Goal: Transaction & Acquisition: Purchase product/service

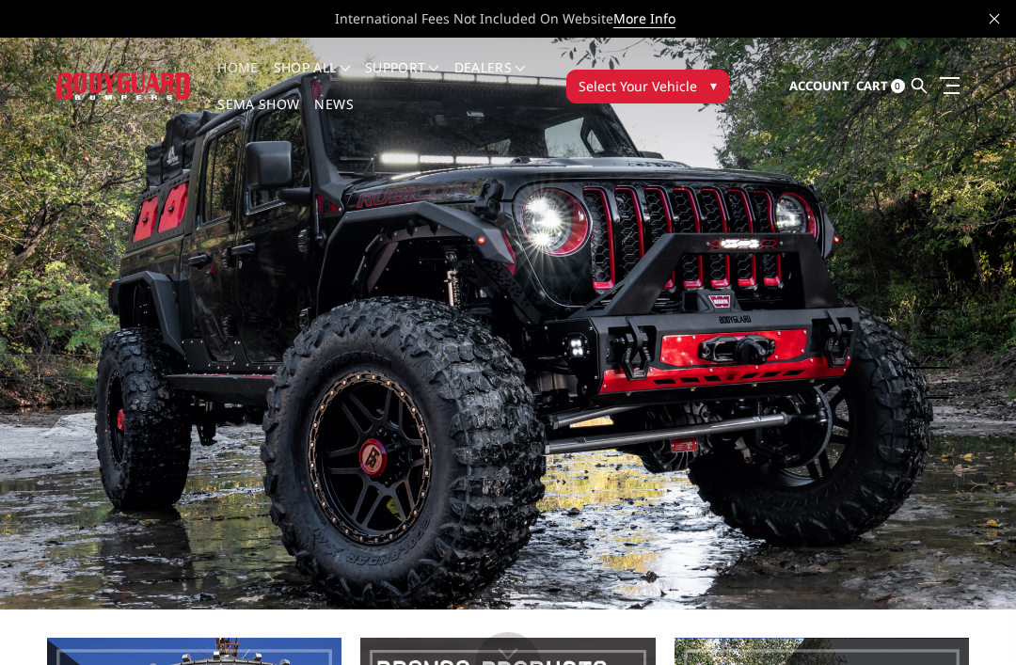
click at [710, 87] on span "▾" at bounding box center [713, 85] width 7 height 20
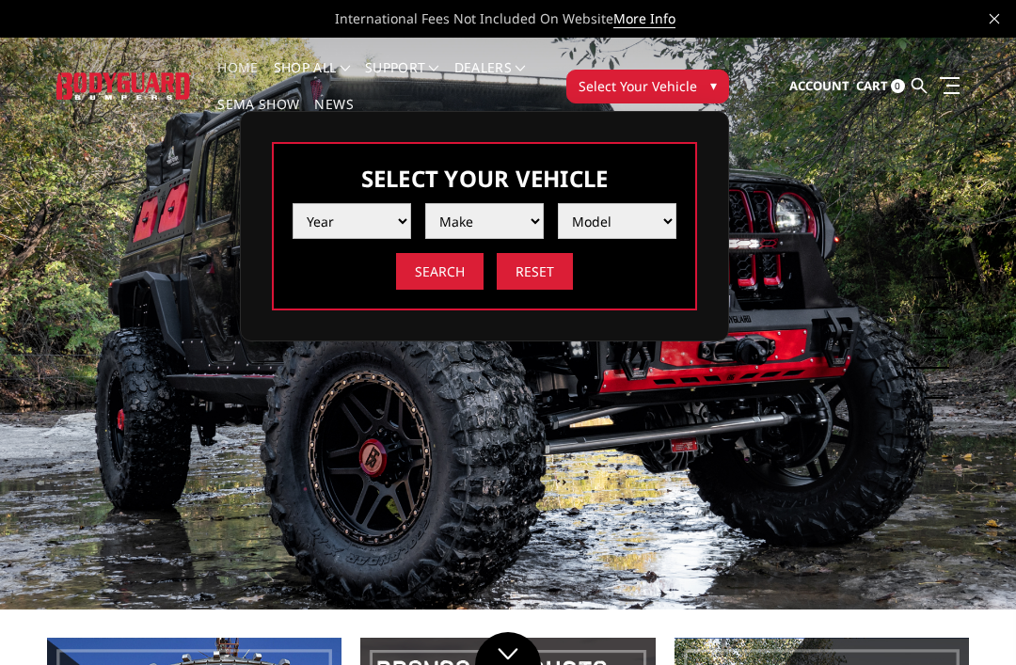
click at [391, 239] on select "Year 2025 2024 2023 2022 2021 2020 2019 2018 2017 2016 2015 2014 2013 2012 2011…" at bounding box center [351, 221] width 118 height 36
select select "yr_2025"
click at [515, 224] on select "Make Chevrolet Ford GMC Ram Toyota" at bounding box center [484, 221] width 118 height 36
select select "mk_chevrolet"
click at [601, 237] on select "Model Silverado 1500 Silverado 2500 / 3500 Silverado 4500 / 5500 / 6500" at bounding box center [617, 221] width 118 height 36
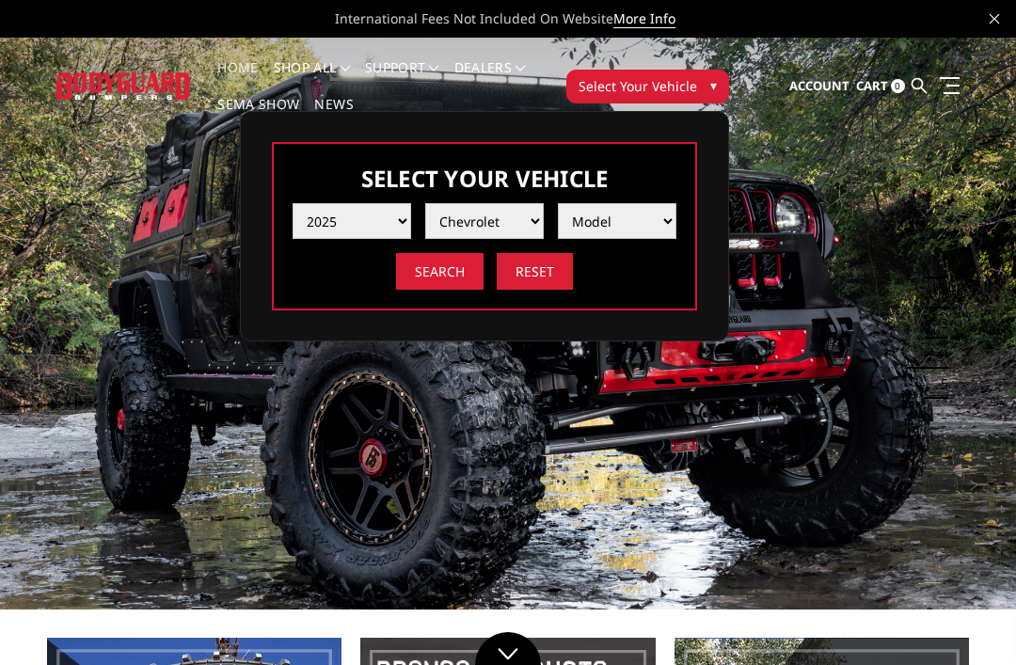
select select "md_silverado-1500"
click at [462, 276] on input "Search" at bounding box center [439, 271] width 87 height 37
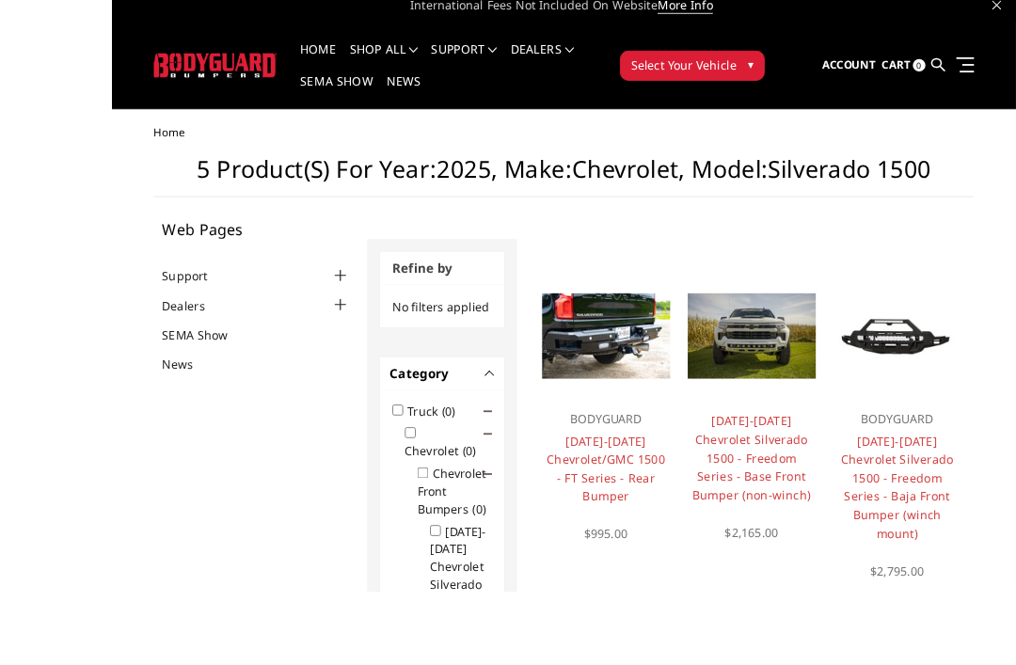
scroll to position [71, 0]
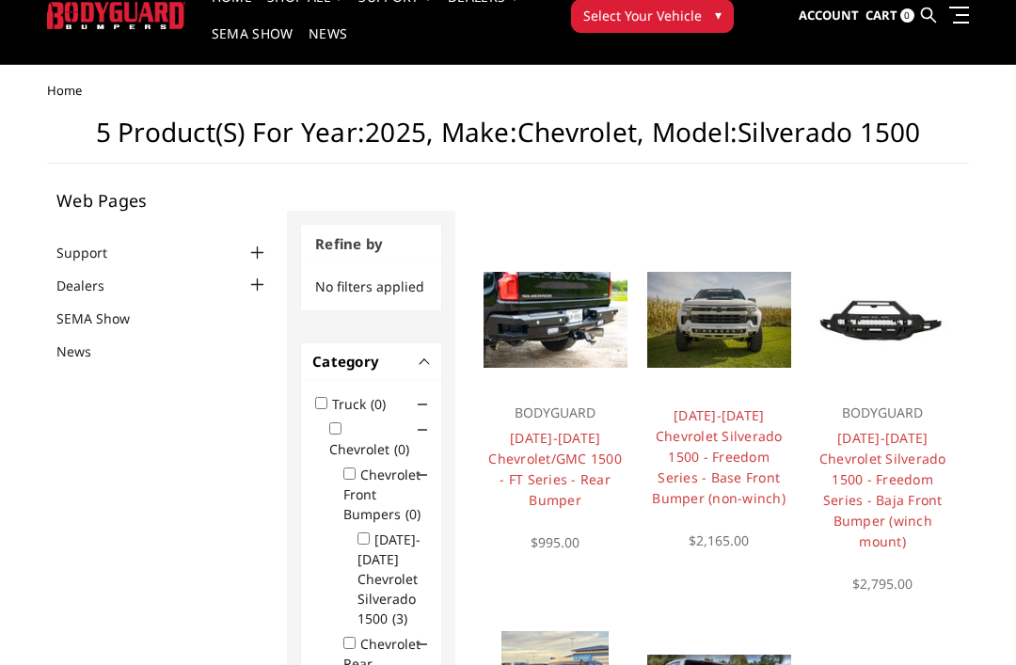
click at [79, 257] on link "Support" at bounding box center [93, 253] width 74 height 20
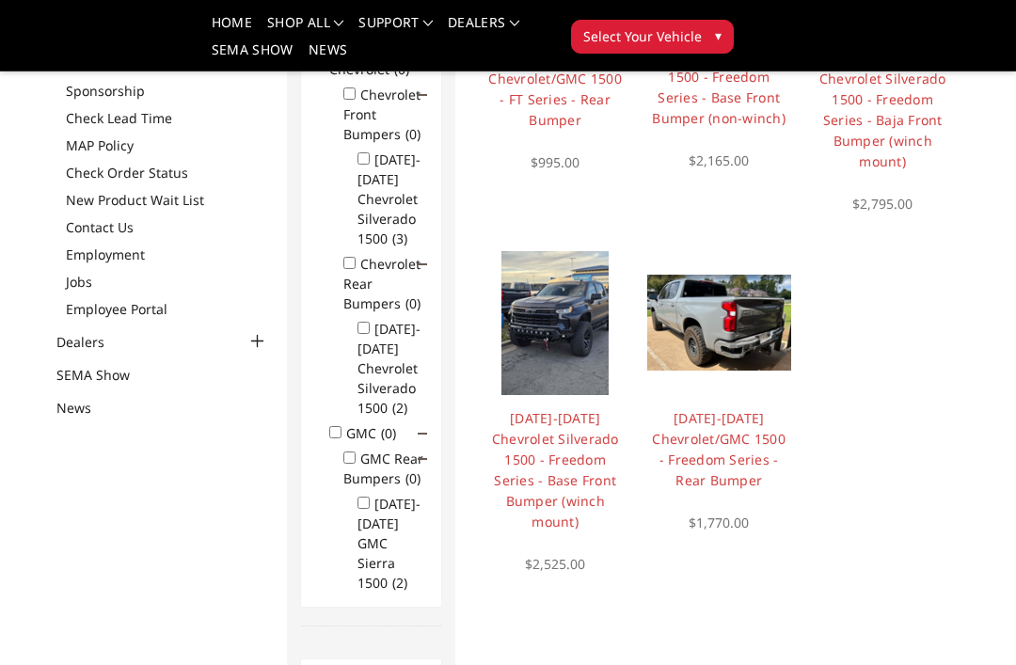
scroll to position [383, 0]
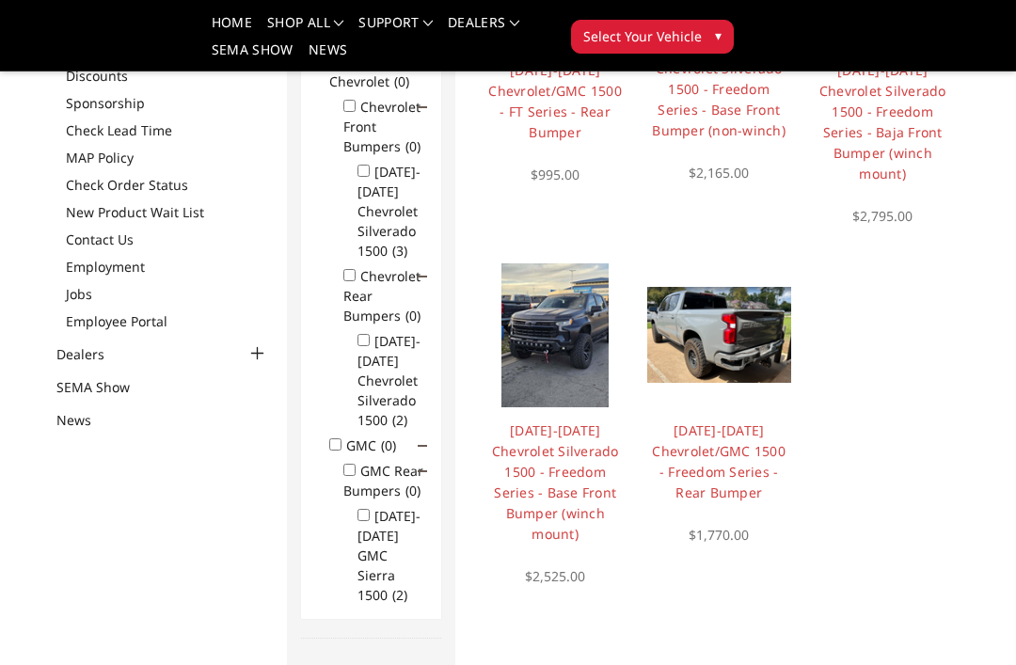
click at [528, 457] on link "[DATE]-[DATE] Chevrolet Silverado 1500 - Freedom Series - Base Front Bumper (wi…" at bounding box center [555, 481] width 127 height 121
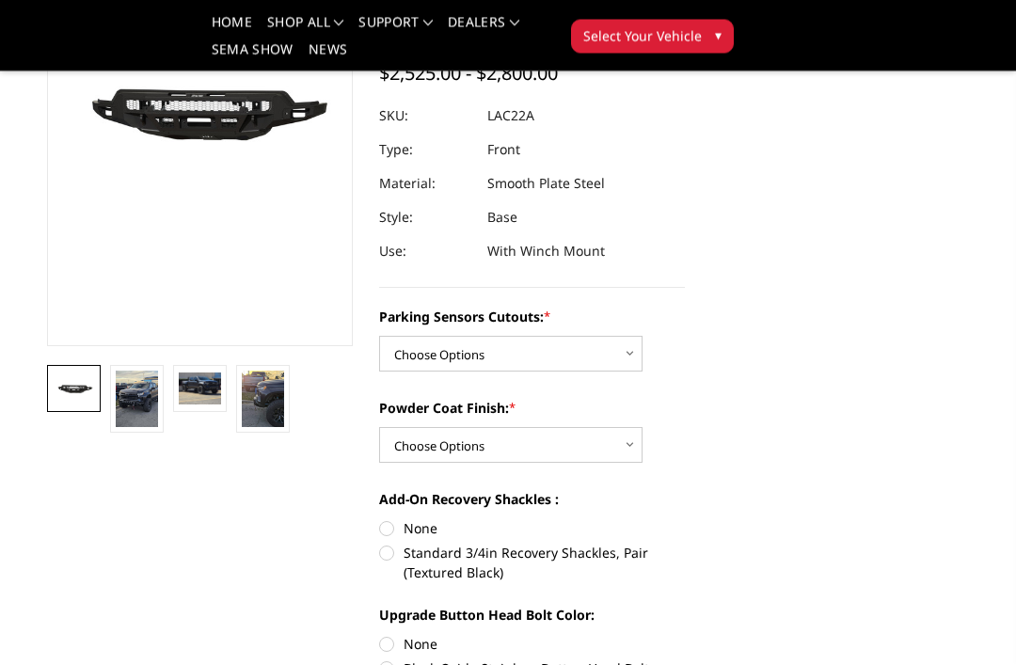
scroll to position [270, 0]
click at [638, 365] on select "Choose Options Yes - I have parking sensors No - I do NOT have parking sensors" at bounding box center [510, 354] width 263 height 36
select select "4345"
click at [606, 452] on select "Choose Options Bare Metal Textured Black Powder Coat" at bounding box center [510, 445] width 263 height 36
select select "4360"
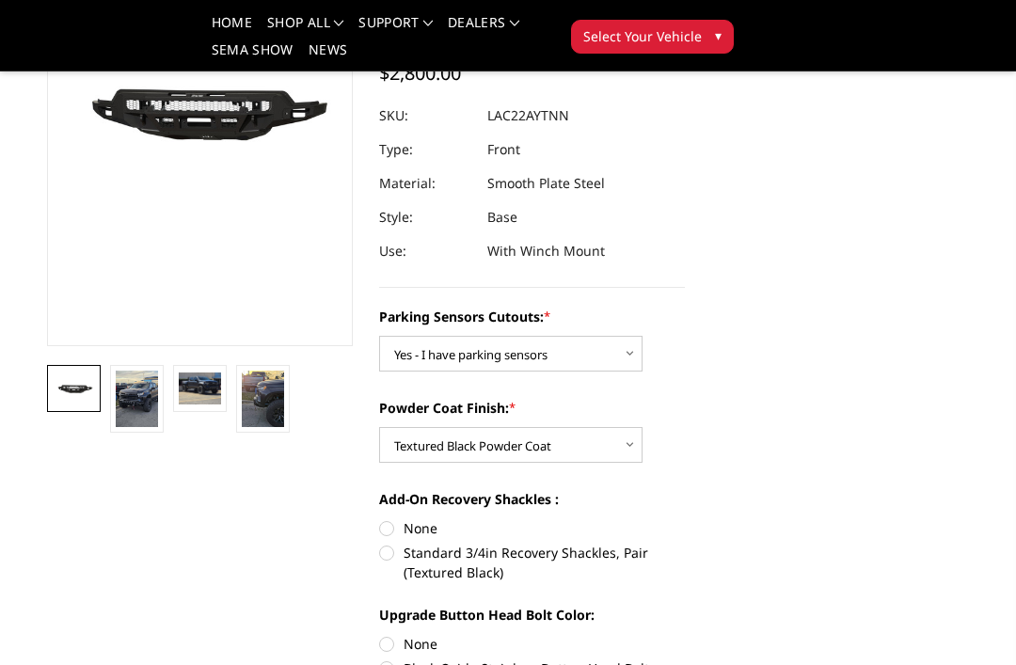
click at [383, 562] on label "Standard 3/4in Recovery Shackles, Pair (Textured Black)" at bounding box center [532, 562] width 306 height 39
click at [685, 519] on input "Standard 3/4in Recovery Shackles, Pair (Textured Black)" at bounding box center [685, 518] width 1 height 1
radio input "true"
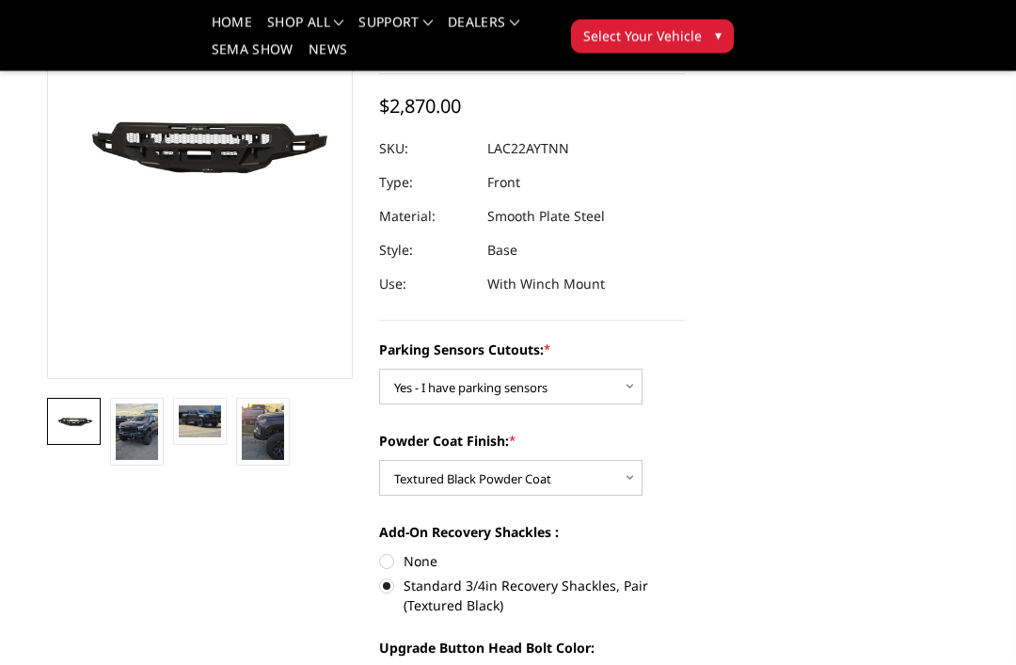
scroll to position [237, 0]
click at [380, 591] on label "Standard 3/4in Recovery Shackles, Pair (Textured Black)" at bounding box center [532, 594] width 306 height 39
click at [685, 552] on input "Standard 3/4in Recovery Shackles, Pair (Textured Black)" at bounding box center [685, 551] width 1 height 1
click at [383, 585] on label "Standard 3/4in Recovery Shackles, Pair (Textured Black)" at bounding box center [532, 594] width 306 height 39
click at [685, 552] on input "Standard 3/4in Recovery Shackles, Pair (Textured Black)" at bounding box center [685, 551] width 1 height 1
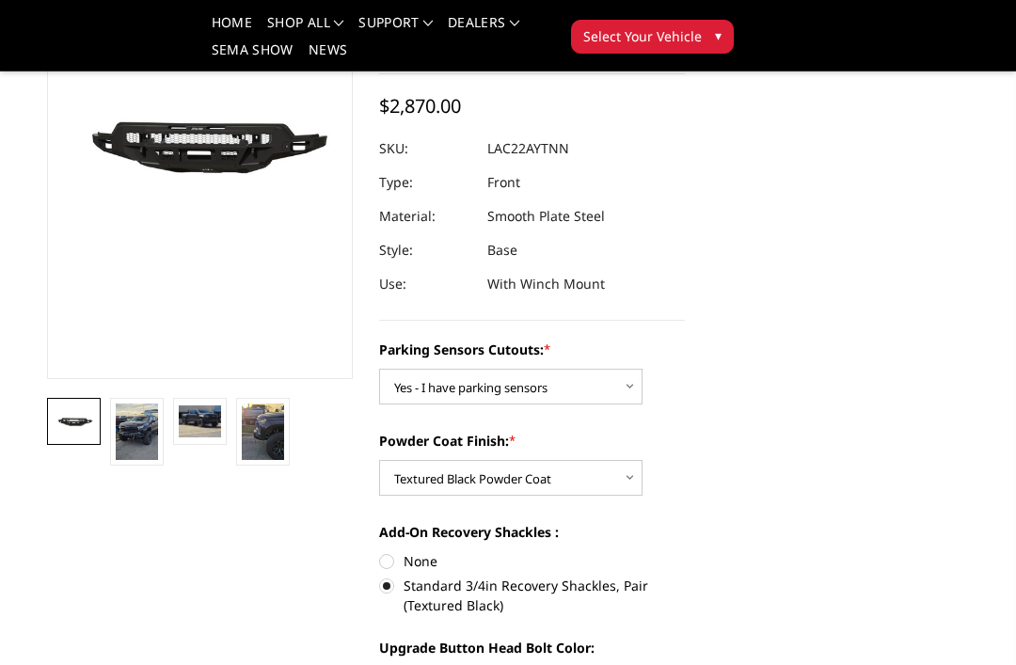
click at [384, 554] on label "None" at bounding box center [532, 561] width 306 height 20
click at [380, 552] on input "None" at bounding box center [379, 551] width 1 height 1
radio input "true"
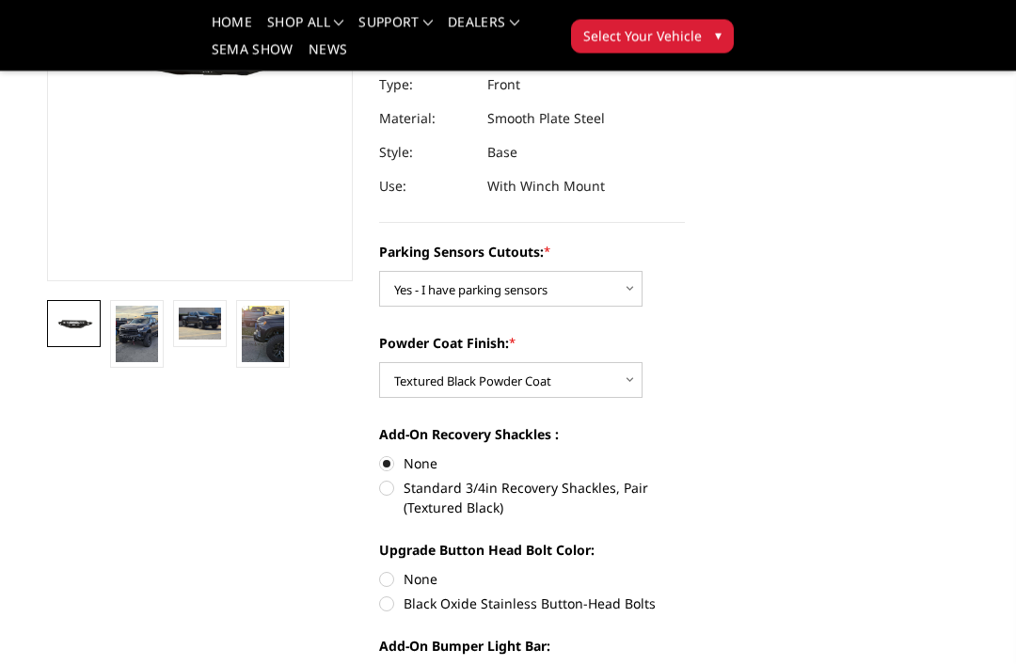
scroll to position [358, 0]
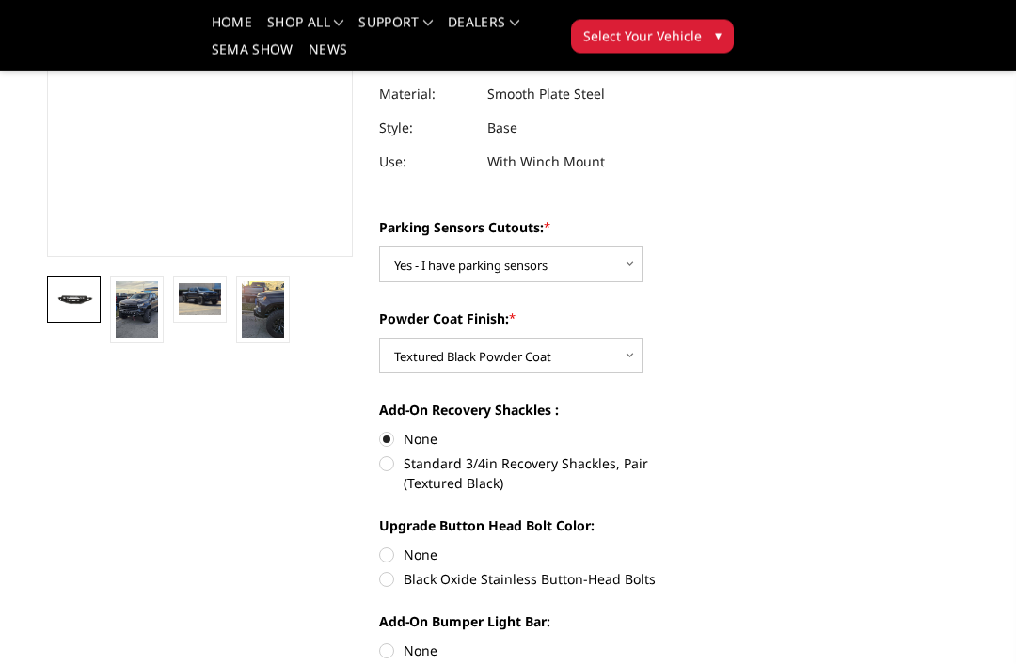
click at [380, 459] on label "Standard 3/4in Recovery Shackles, Pair (Textured Black)" at bounding box center [532, 473] width 306 height 39
click at [685, 431] on input "Standard 3/4in Recovery Shackles, Pair (Textured Black)" at bounding box center [685, 430] width 1 height 1
radio input "true"
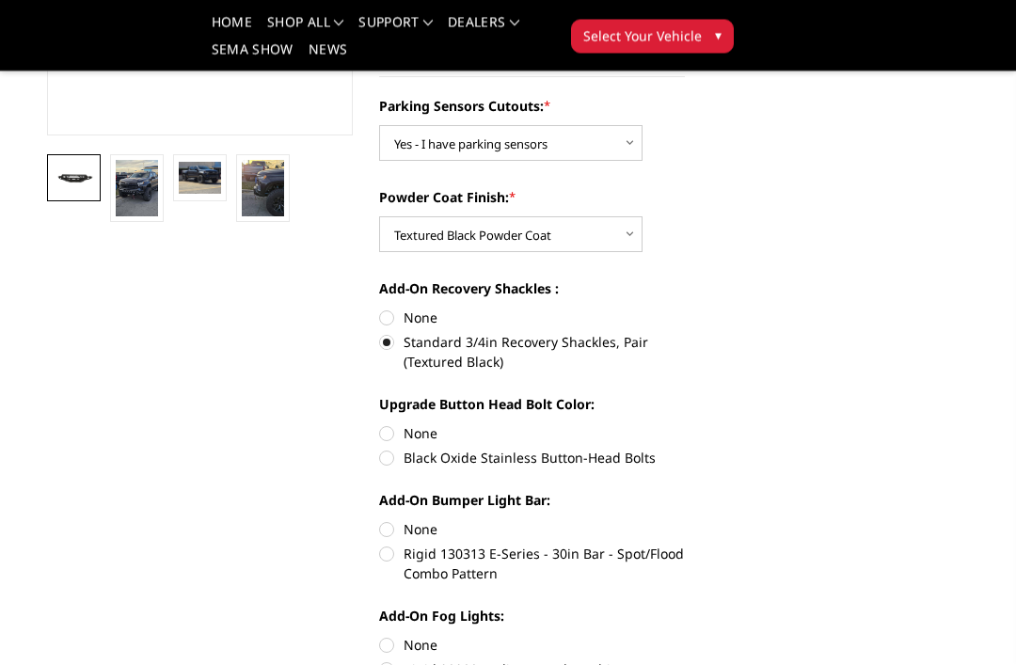
scroll to position [606, 0]
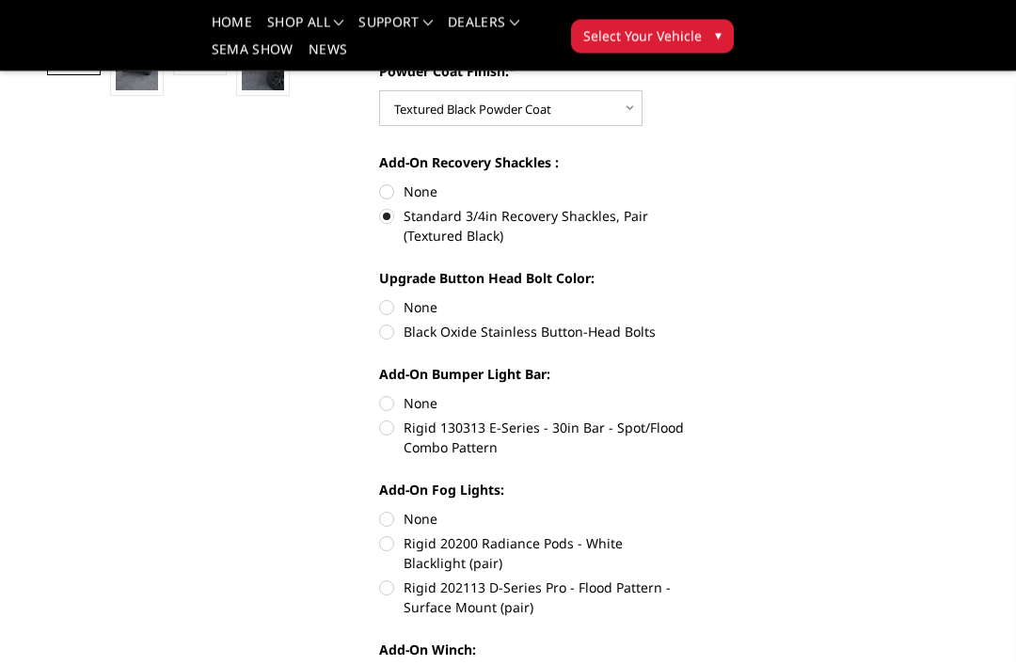
click at [385, 339] on label "Black Oxide Stainless Button-Head Bolts" at bounding box center [532, 333] width 306 height 20
click at [685, 299] on input "Black Oxide Stainless Button-Head Bolts" at bounding box center [685, 298] width 1 height 1
radio input "true"
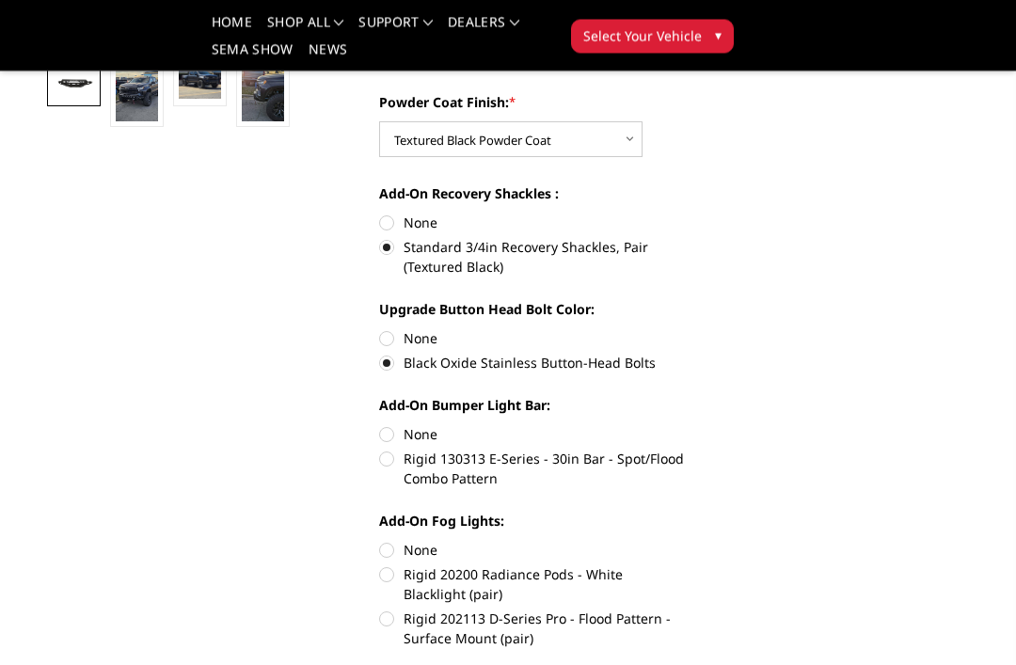
scroll to position [576, 0]
click at [394, 466] on label "Rigid 130313 E-Series - 30in Bar - Spot/Flood Combo Pattern" at bounding box center [532, 467] width 306 height 39
click at [685, 424] on input "Rigid 130313 E-Series - 30in Bar - Spot/Flood Combo Pattern" at bounding box center [685, 423] width 1 height 1
radio input "true"
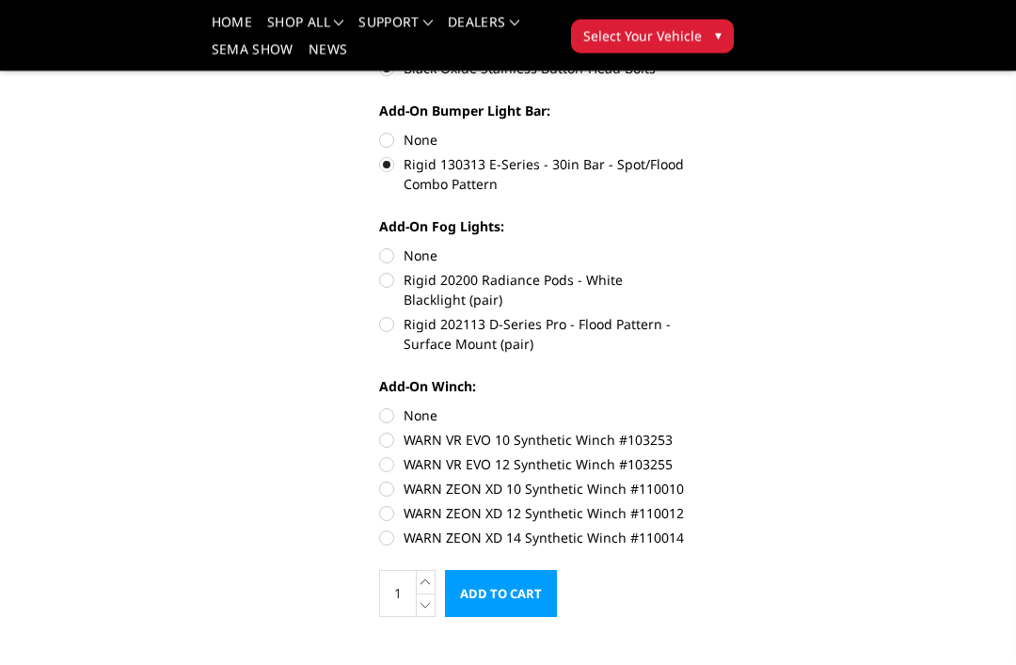
scroll to position [870, 0]
click at [389, 498] on label "WARN ZEON XD 10 Synthetic Winch #110010" at bounding box center [532, 489] width 306 height 20
click at [685, 455] on input "WARN ZEON XD 10 Synthetic Winch #110010" at bounding box center [685, 454] width 1 height 1
radio input "true"
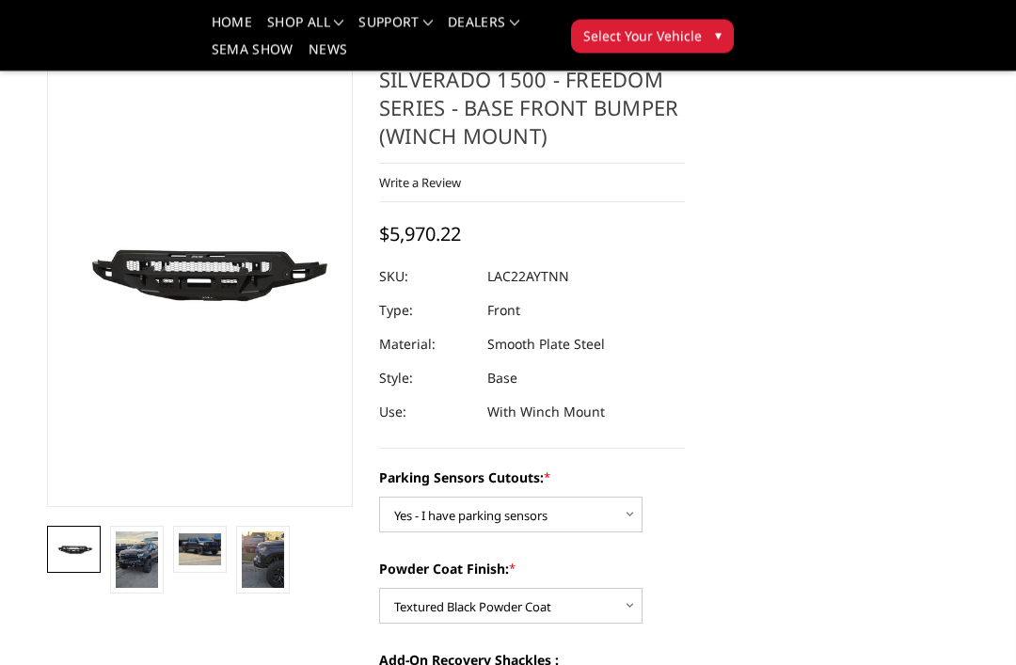
scroll to position [109, 0]
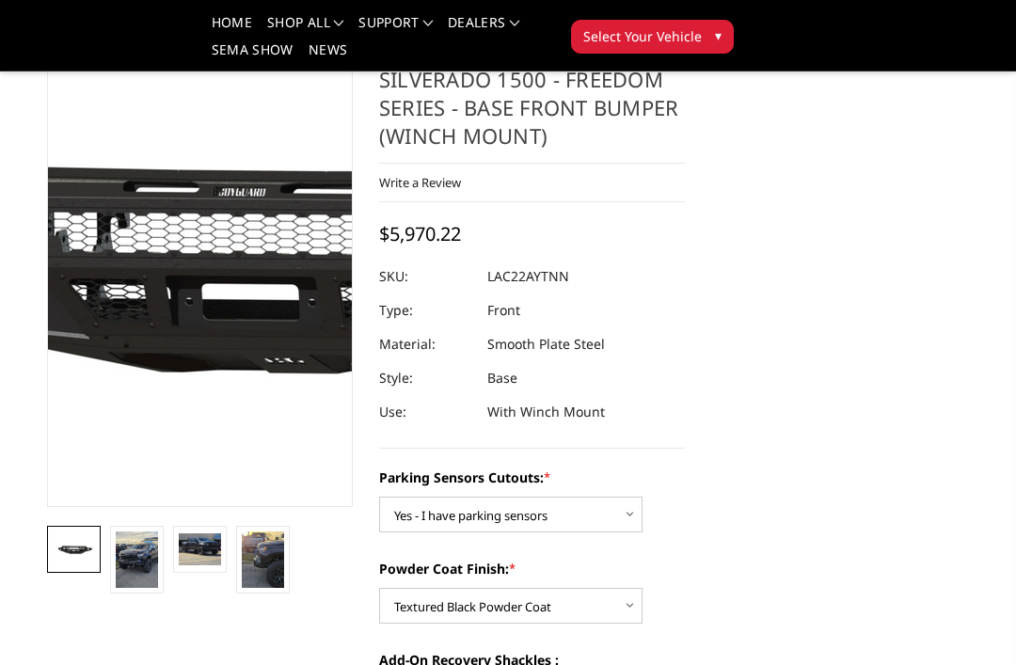
click at [181, 313] on img at bounding box center [254, 254] width 1204 height 671
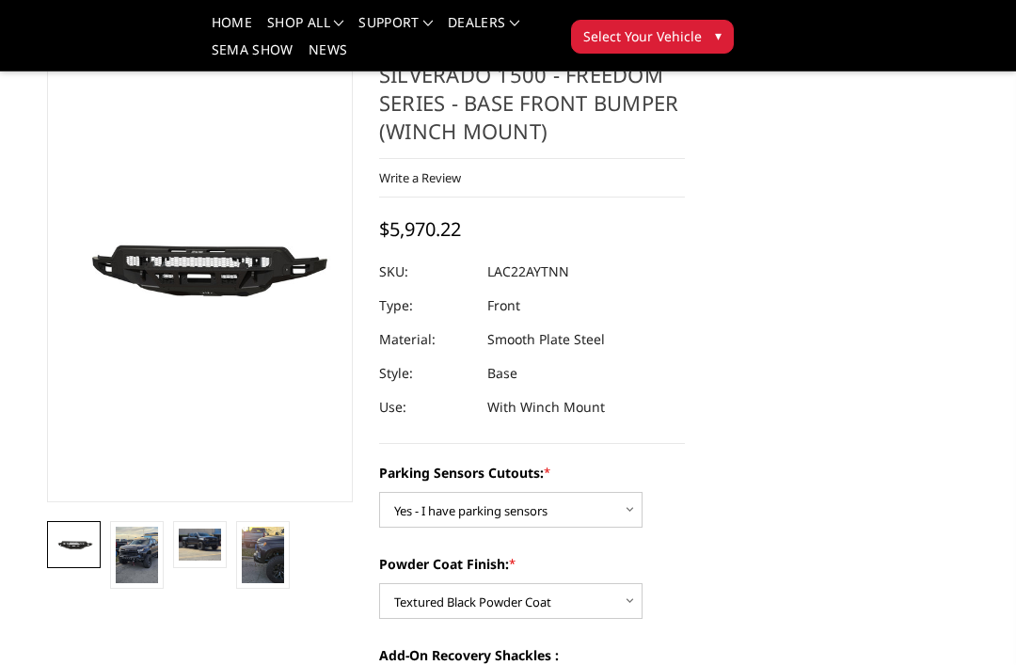
scroll to position [123, 0]
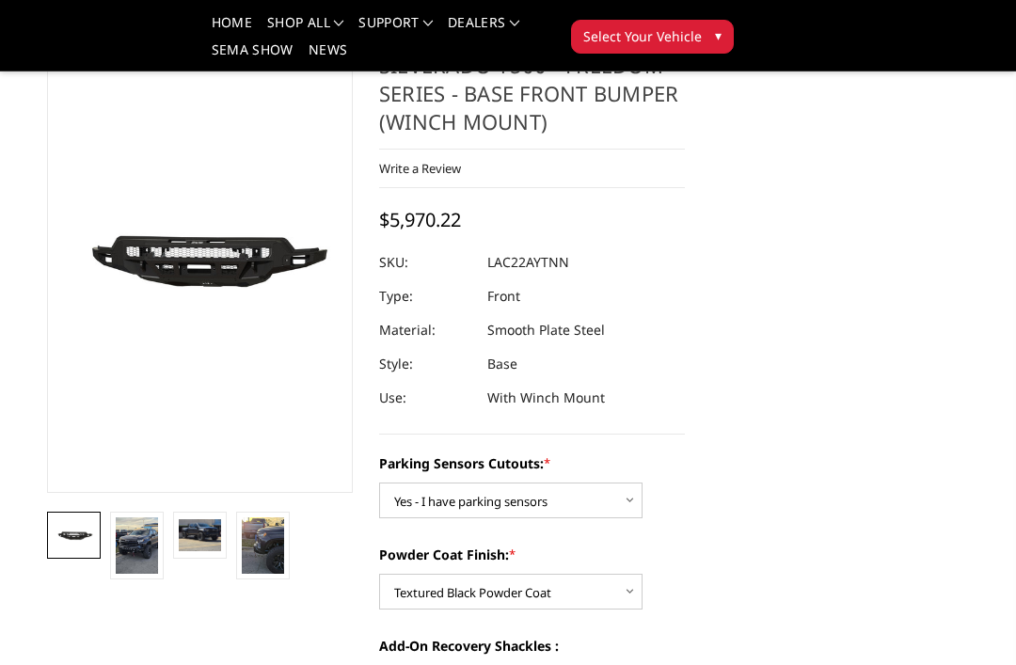
click at [211, 539] on img at bounding box center [200, 535] width 42 height 32
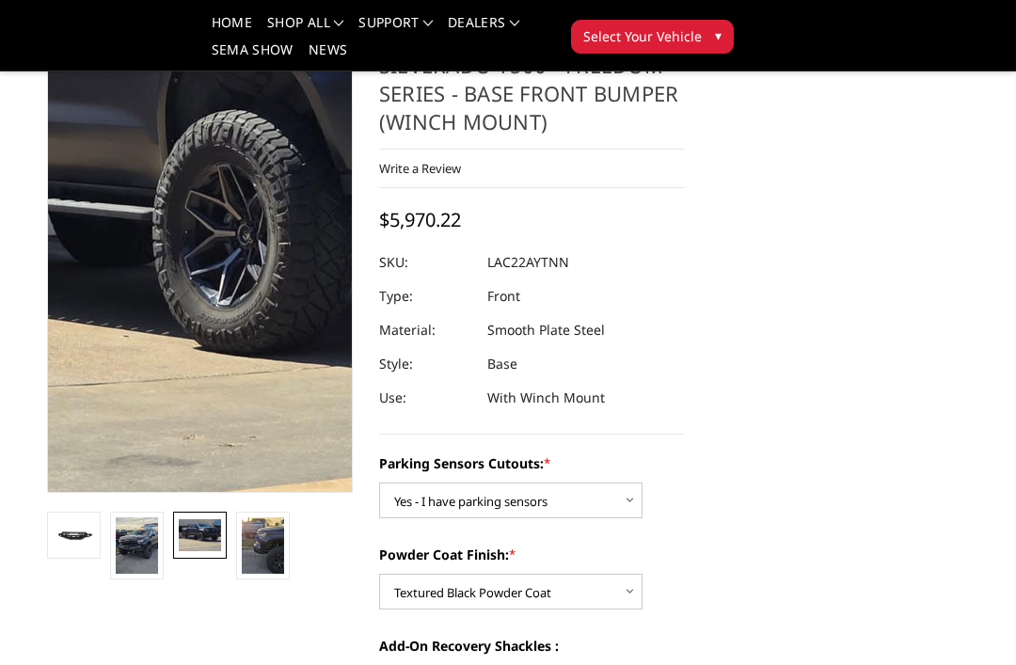
click at [195, 338] on img at bounding box center [216, 185] width 1204 height 903
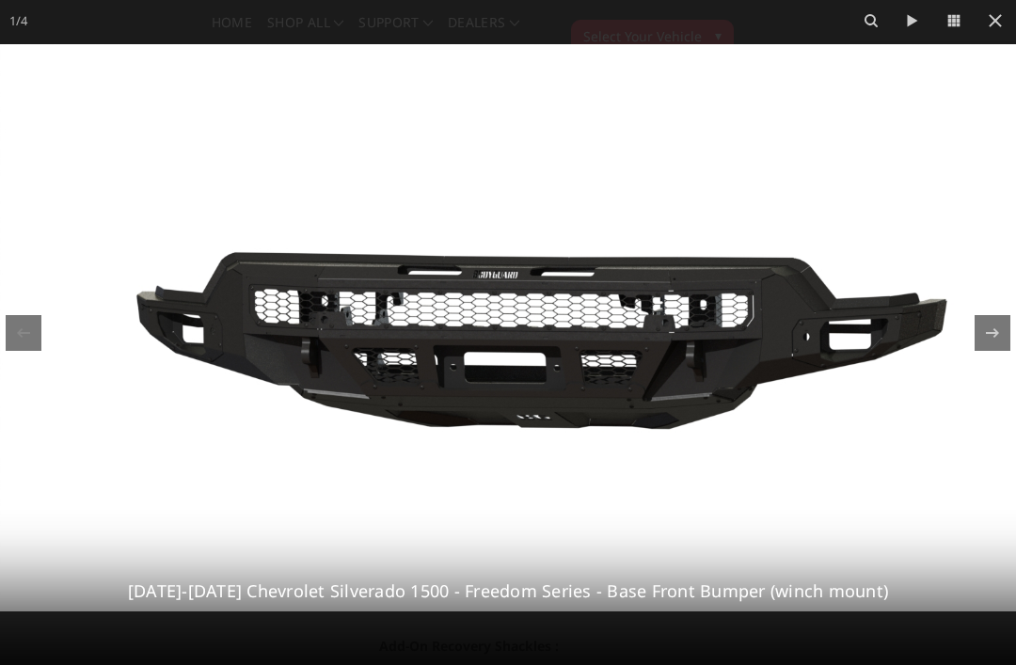
click at [1011, 22] on button at bounding box center [994, 20] width 41 height 41
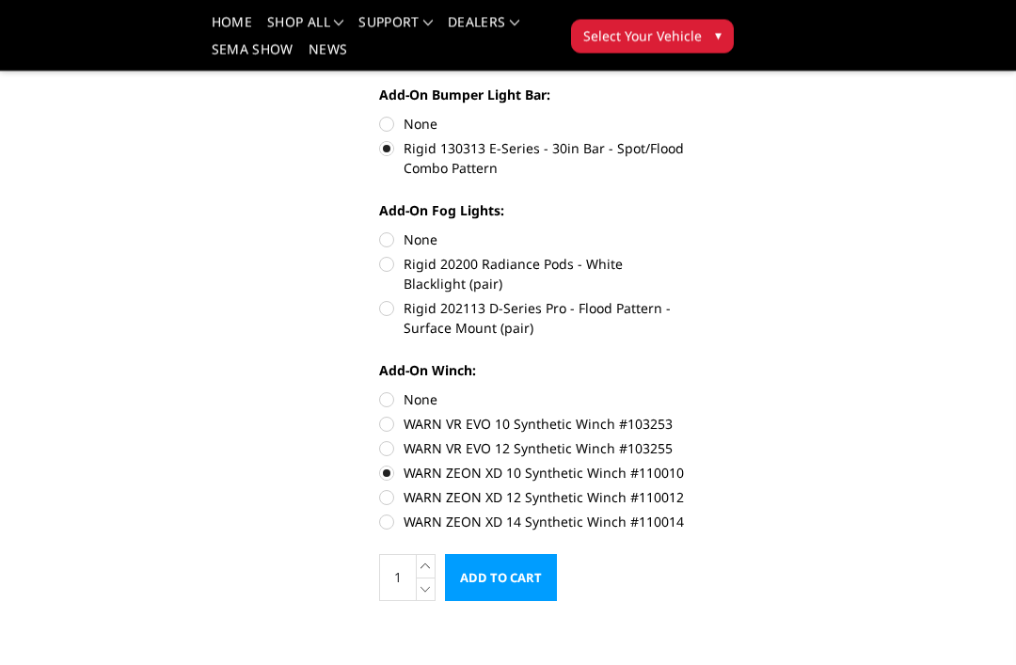
scroll to position [888, 0]
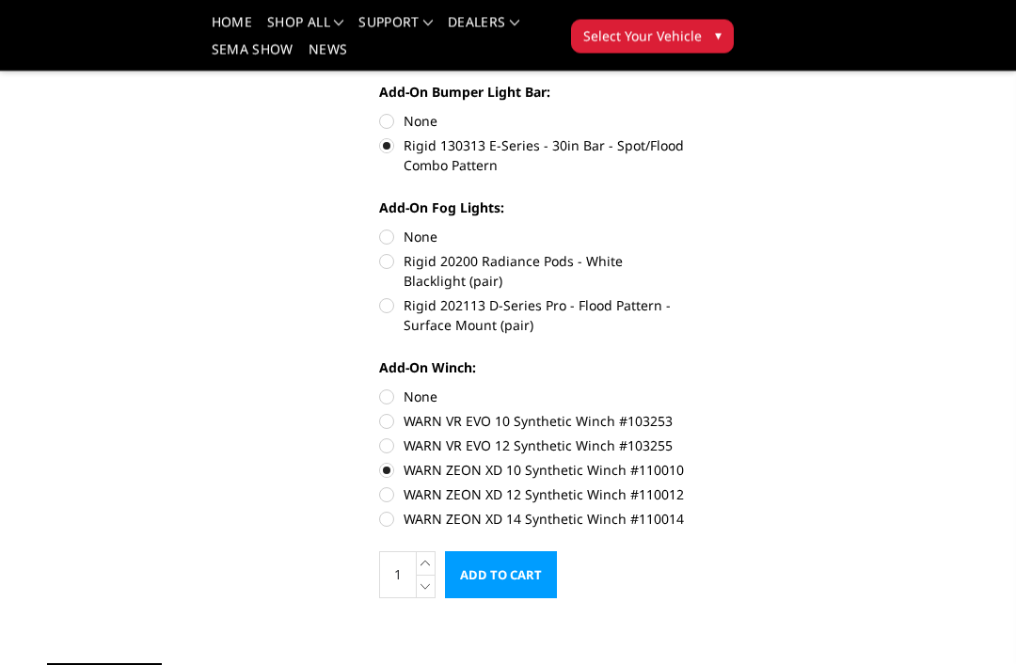
click at [382, 307] on label "Rigid 202113 D-Series Pro - Flood Pattern - Surface Mount (pair)" at bounding box center [532, 315] width 306 height 39
click at [685, 253] on input "Rigid 202113 D-Series Pro - Flood Pattern - Surface Mount (pair)" at bounding box center [685, 252] width 1 height 1
radio input "true"
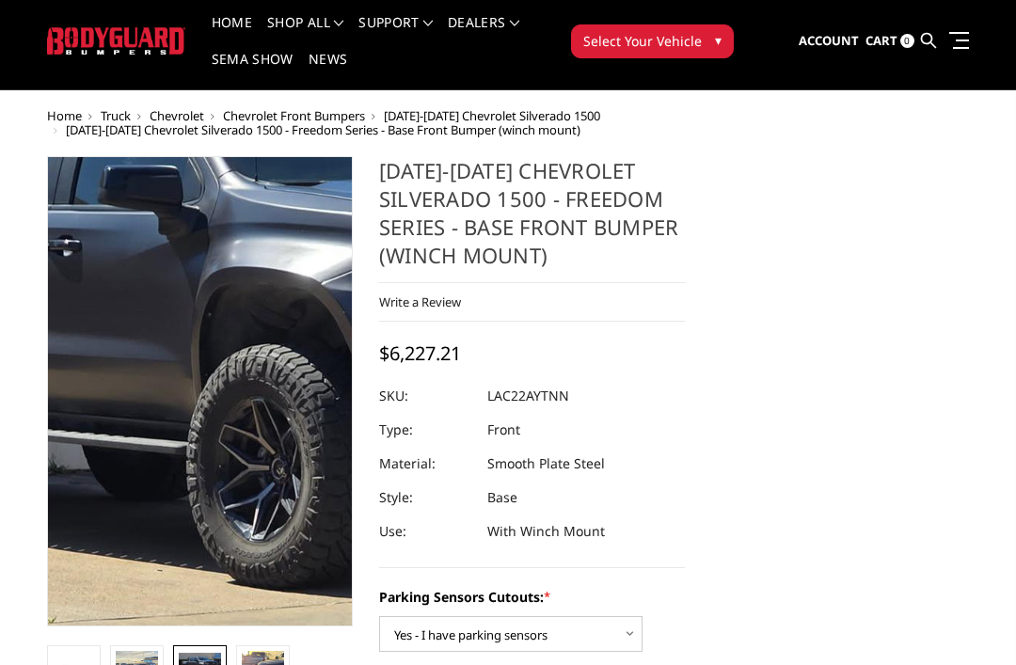
scroll to position [45, 0]
click at [183, 362] on img at bounding box center [249, 419] width 1204 height 903
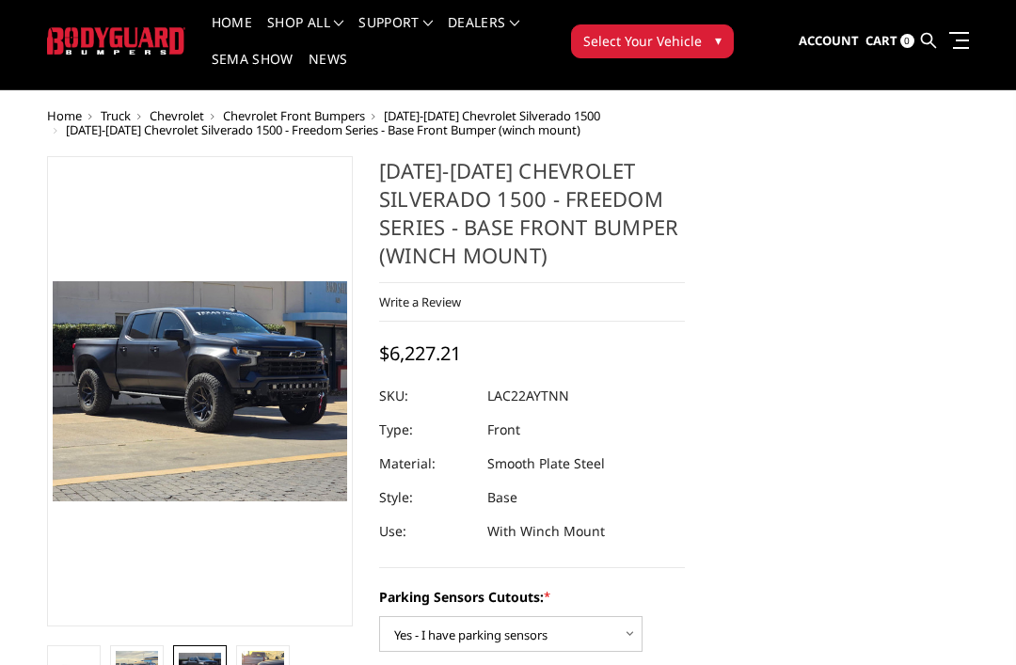
scroll to position [0, 0]
